Goal: Transaction & Acquisition: Obtain resource

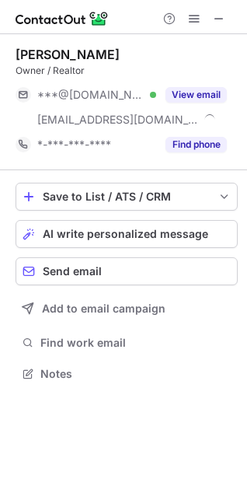
scroll to position [363, 247]
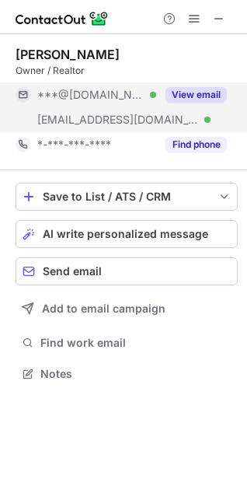
click at [184, 96] on button "View email" at bounding box center [196, 95] width 61 height 16
click at [156, 96] on div "***@hotmail.com Verified" at bounding box center [96, 95] width 119 height 14
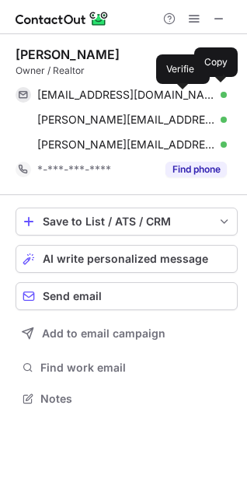
scroll to position [388, 247]
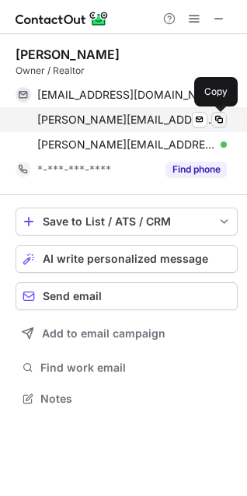
click at [216, 121] on span at bounding box center [219, 120] width 12 height 12
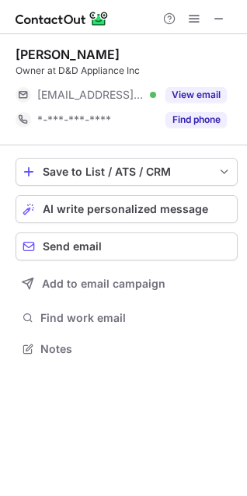
scroll to position [338, 247]
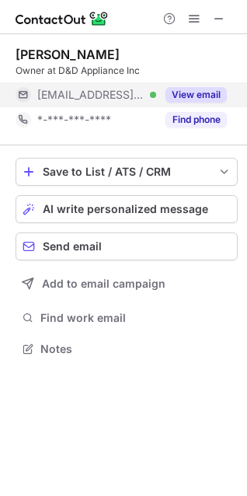
click at [198, 95] on button "View email" at bounding box center [196, 95] width 61 height 16
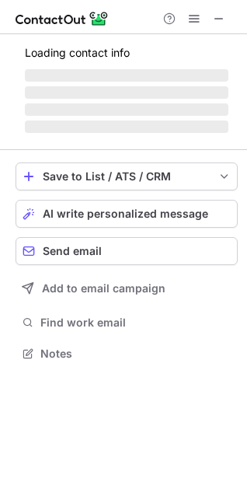
scroll to position [338, 247]
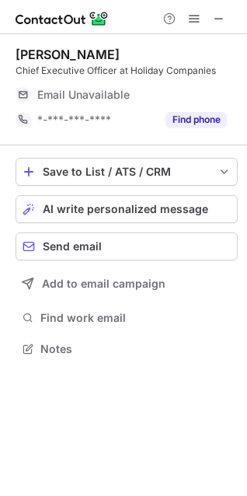
scroll to position [338, 247]
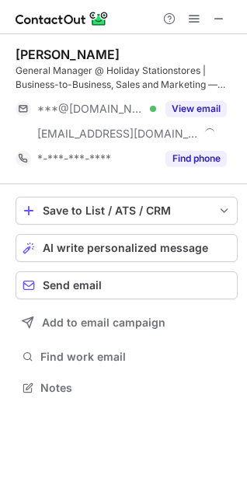
scroll to position [377, 247]
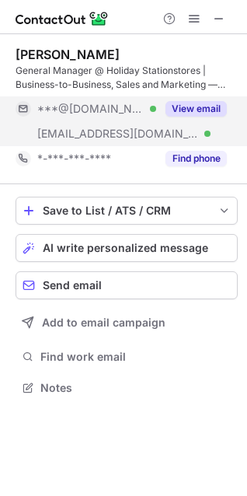
click at [192, 114] on button "View email" at bounding box center [196, 109] width 61 height 16
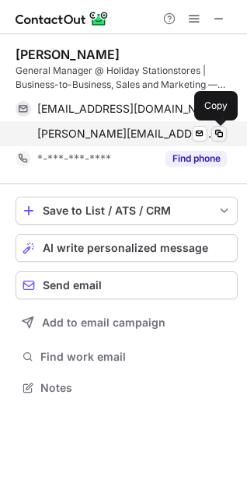
click at [218, 135] on span at bounding box center [219, 134] width 12 height 12
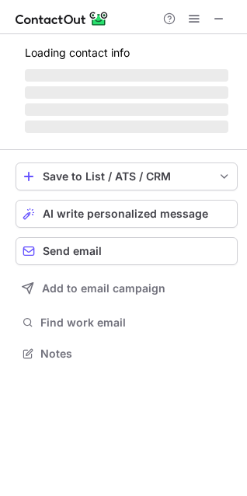
scroll to position [363, 247]
